Goal: Navigation & Orientation: Understand site structure

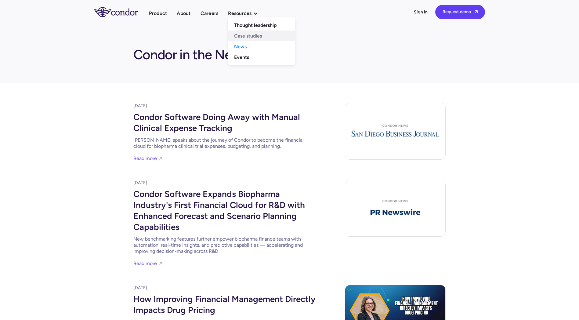
drag, startPoint x: 251, startPoint y: 38, endPoint x: 250, endPoint y: 32, distance: 5.9
click at [251, 38] on link "Case studies" at bounding box center [261, 36] width 67 height 11
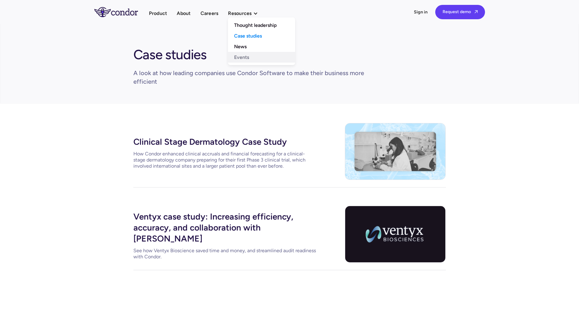
click at [249, 58] on link "Events" at bounding box center [261, 57] width 67 height 11
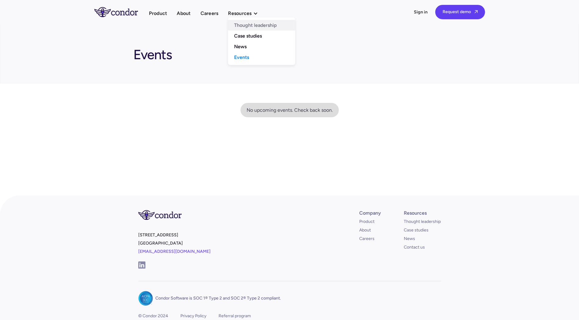
click at [250, 29] on link "Thought leadership" at bounding box center [261, 25] width 67 height 11
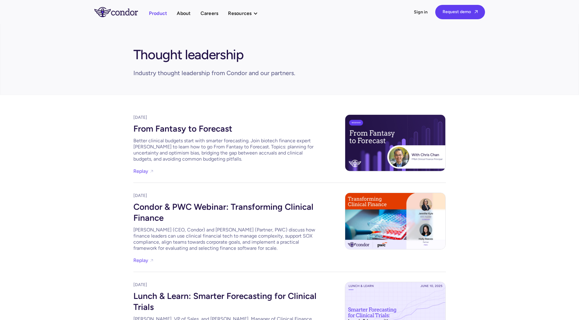
click at [162, 13] on link "Product" at bounding box center [158, 13] width 18 height 8
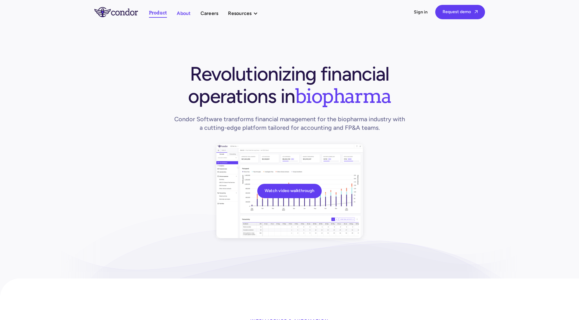
click at [178, 13] on link "About" at bounding box center [184, 13] width 14 height 8
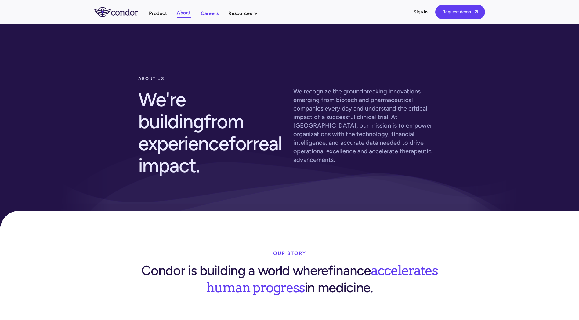
click at [217, 11] on link "Careers" at bounding box center [210, 13] width 18 height 8
